Goal: Find contact information: Find contact information

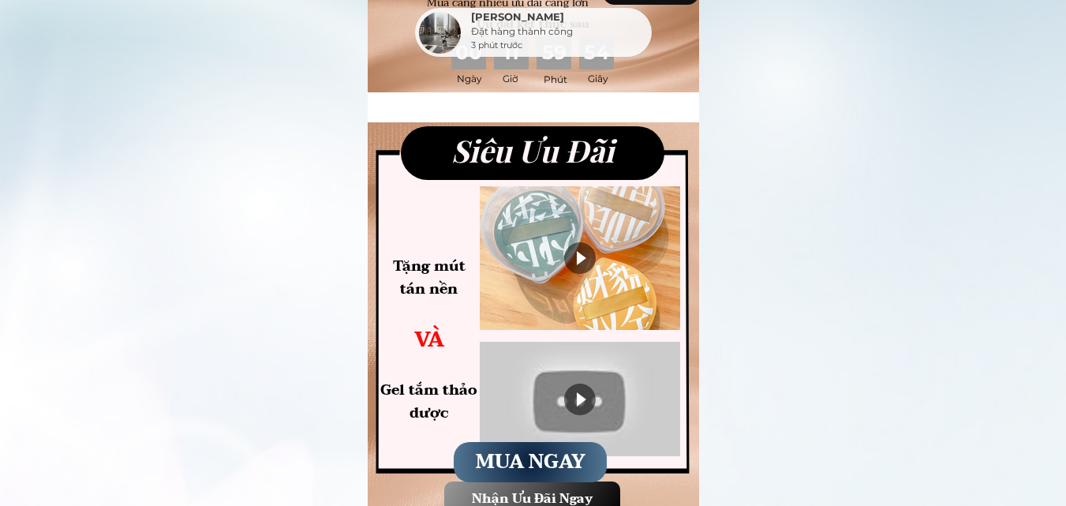
scroll to position [631, 0]
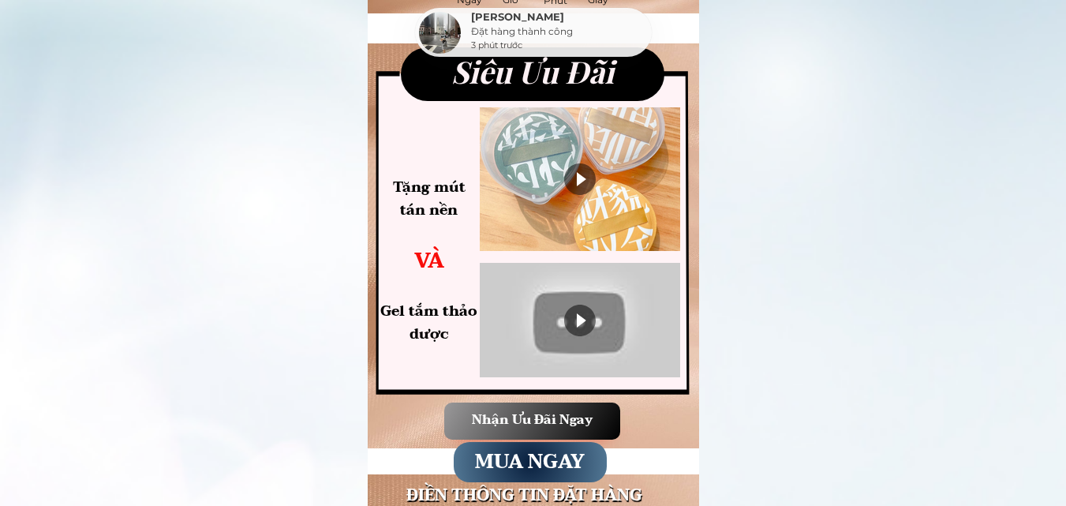
click at [534, 313] on div at bounding box center [580, 320] width 200 height 114
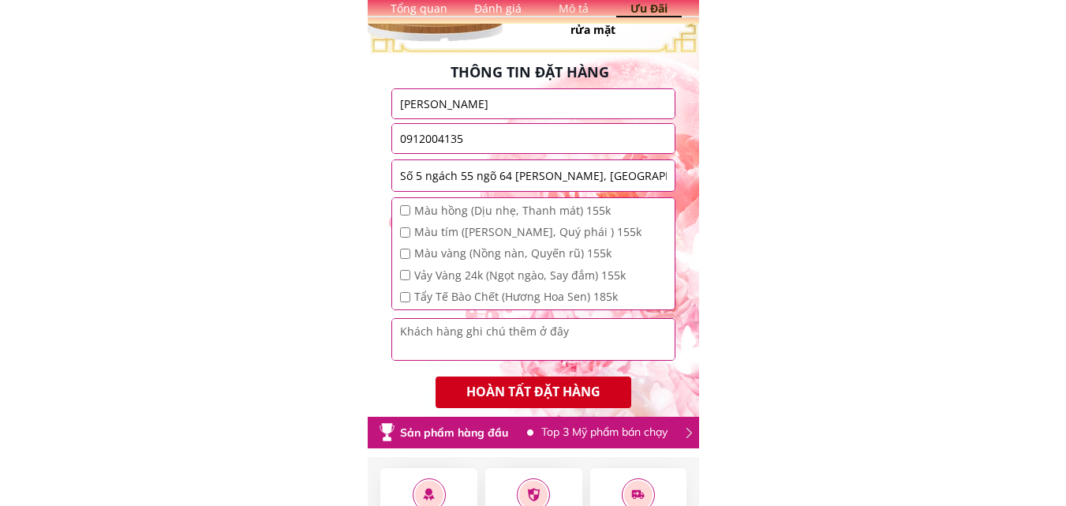
scroll to position [1579, 0]
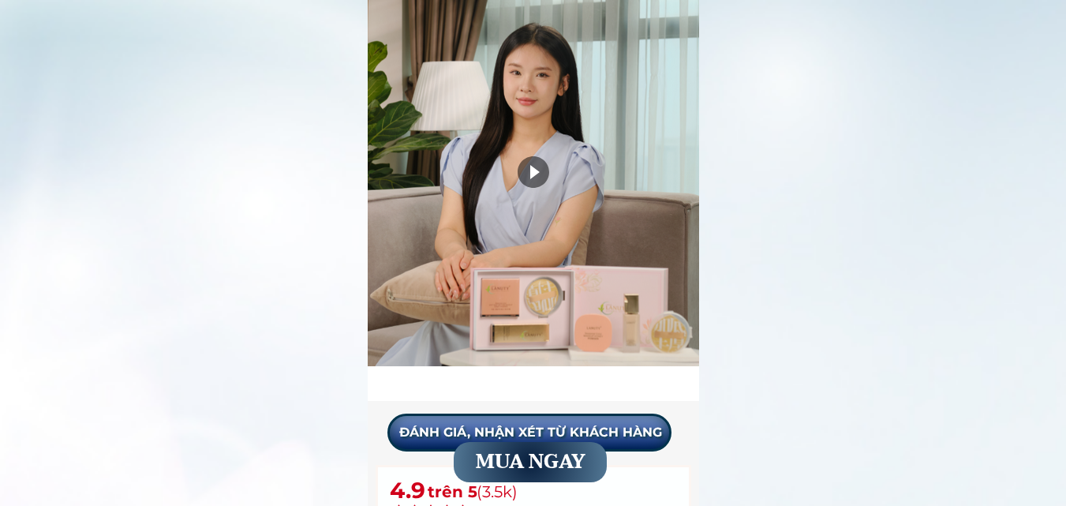
scroll to position [6204, 0]
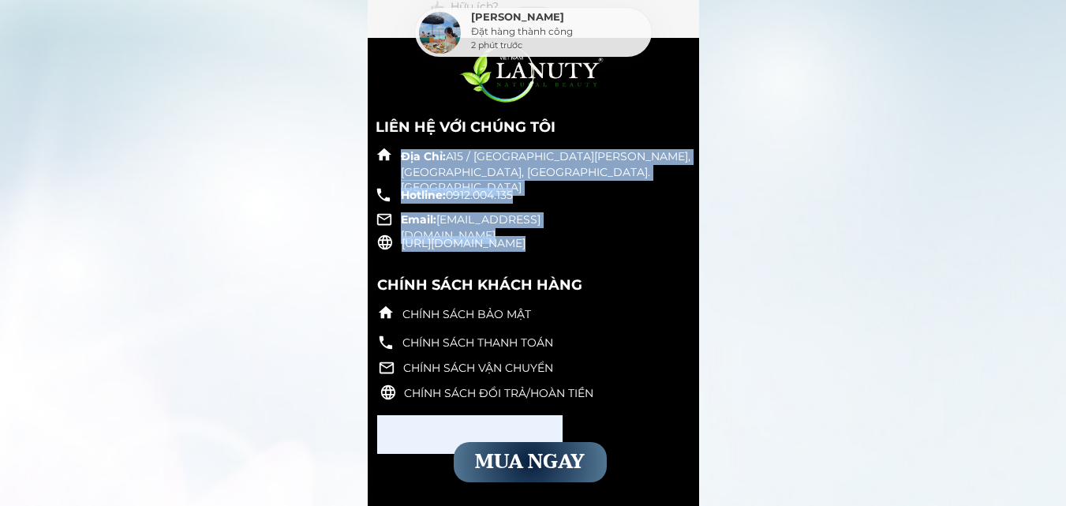
click at [371, 124] on div "Địa Chỉ: A15 / 66 Kim Giang, Đại Kim, Quận Thanh Xuân, TP. Hà Nội Hotline: 0912…" at bounding box center [534, 272] width 332 height 468
click at [648, 238] on div "Địa Chỉ: A15 / 66 Kim Giang, Đại Kim, Quận Thanh Xuân, TP. Hà Nội Hotline: 0912…" at bounding box center [532, 199] width 317 height 106
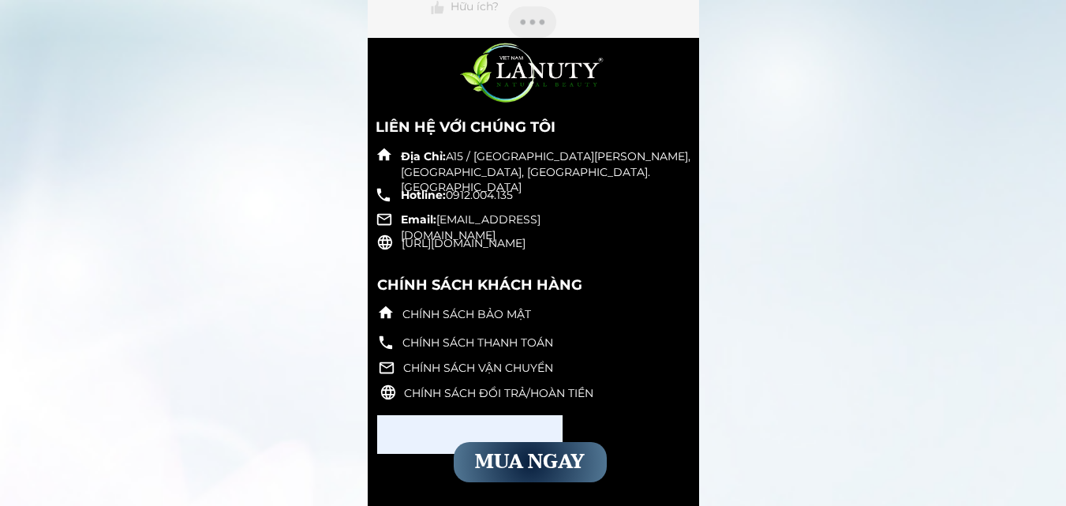
drag, startPoint x: 642, startPoint y: 243, endPoint x: 373, endPoint y: 132, distance: 291.3
click at [373, 132] on div "Địa Chỉ: A15 / 66 Kim Giang, Đại Kim, Quận Thanh Xuân, TP. Hà Nội Hotline: 0912…" at bounding box center [534, 272] width 332 height 468
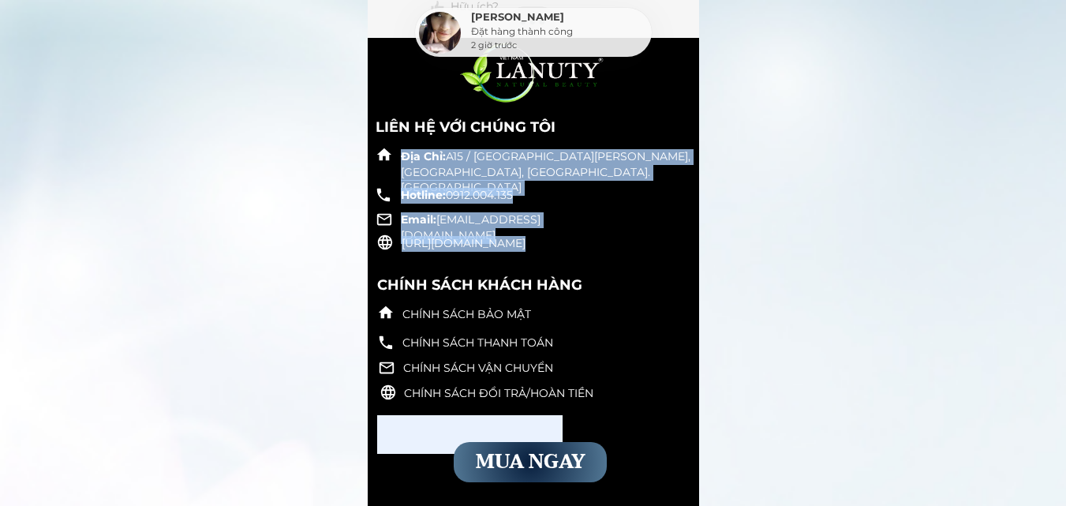
drag, startPoint x: 379, startPoint y: 128, endPoint x: 370, endPoint y: 136, distance: 11.7
click at [370, 136] on div "Địa Chỉ: A15 / 66 Kim Giang, Đại Kim, Quận Thanh Xuân, TP. Hà Nội Hotline: 0912…" at bounding box center [534, 272] width 332 height 468
